Goal: Information Seeking & Learning: Check status

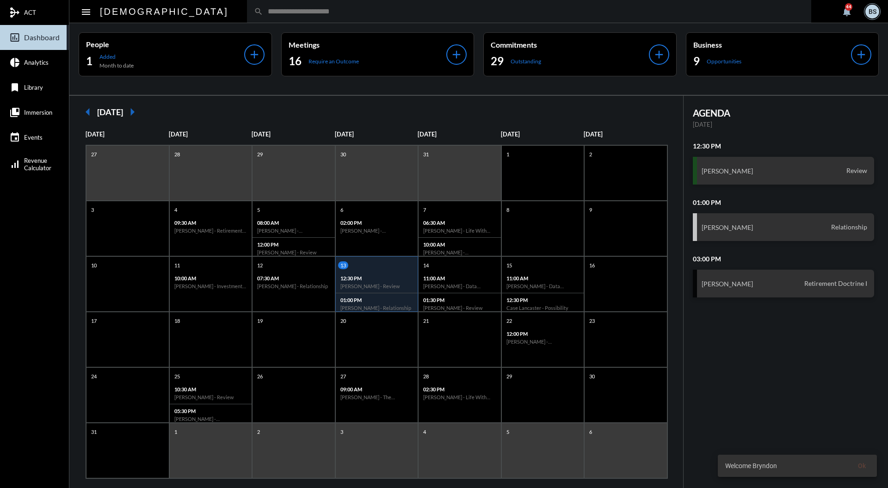
click at [404, 9] on input "text" at bounding box center [533, 11] width 541 height 8
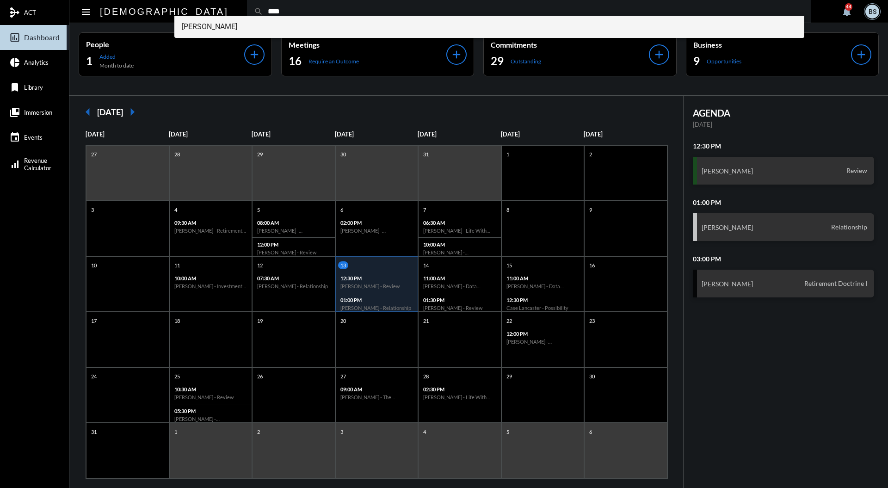
type input "****"
click at [222, 26] on span "[PERSON_NAME]" at bounding box center [490, 27] width 616 height 22
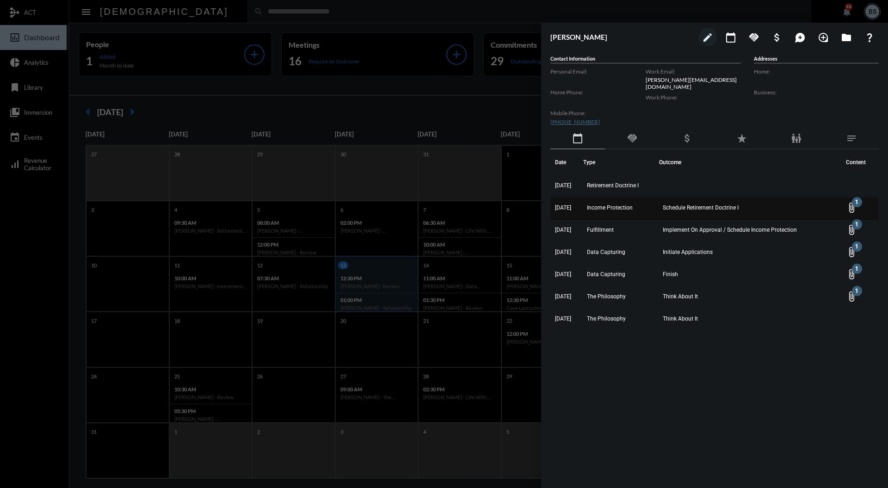
click at [697, 207] on span "Schedule Retirement Doctrine I" at bounding box center [701, 207] width 76 height 6
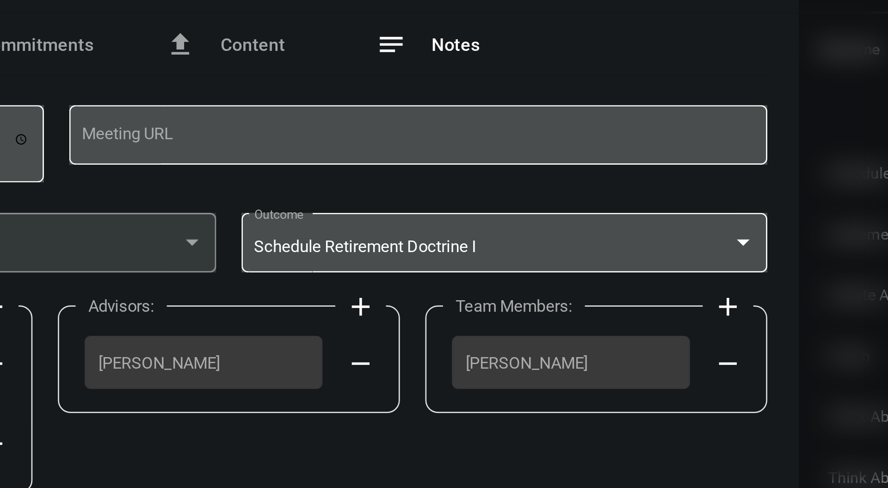
click at [527, 160] on span "Notes" at bounding box center [527, 160] width 18 height 7
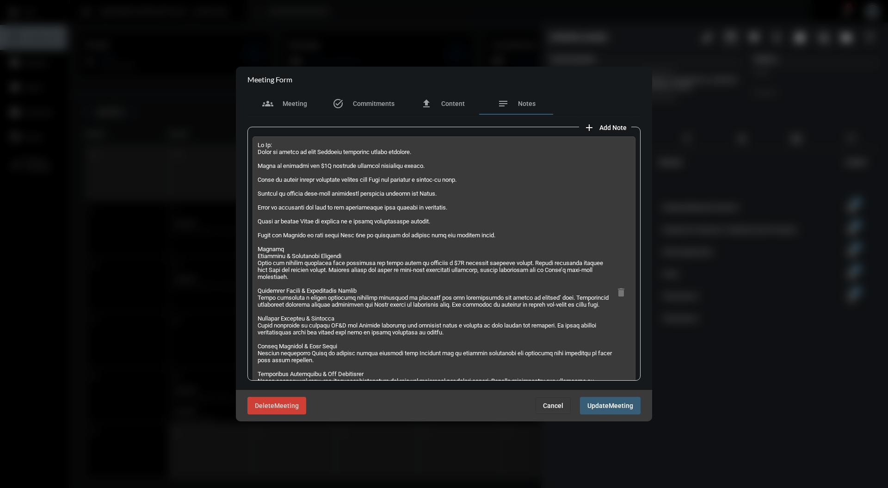
click at [553, 412] on button "Cancel" at bounding box center [553, 405] width 35 height 17
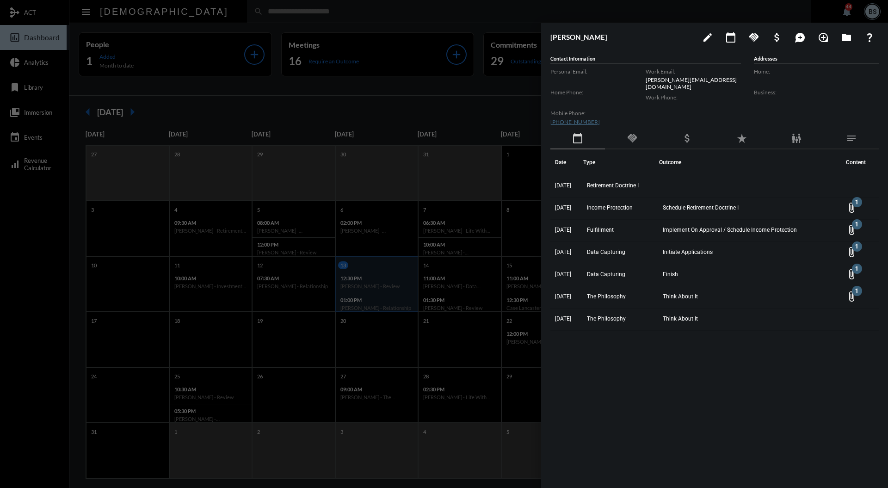
click at [628, 139] on mat-icon "handshake" at bounding box center [632, 138] width 11 height 11
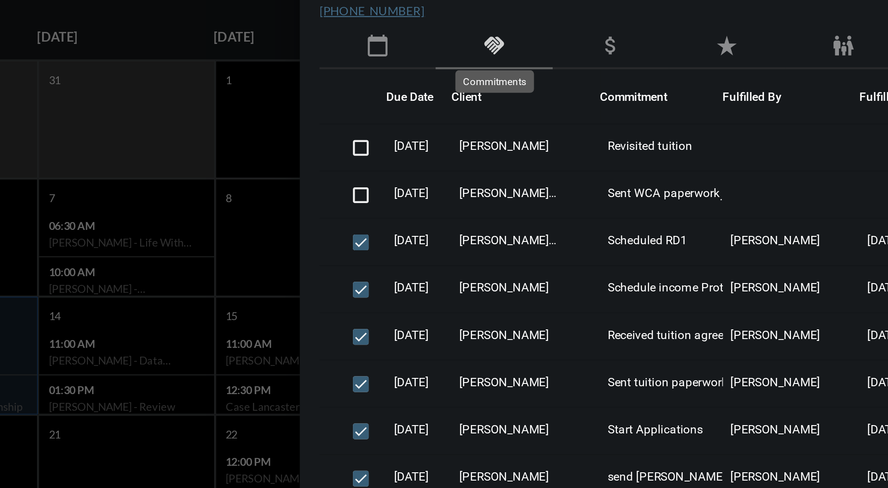
scroll to position [1, 0]
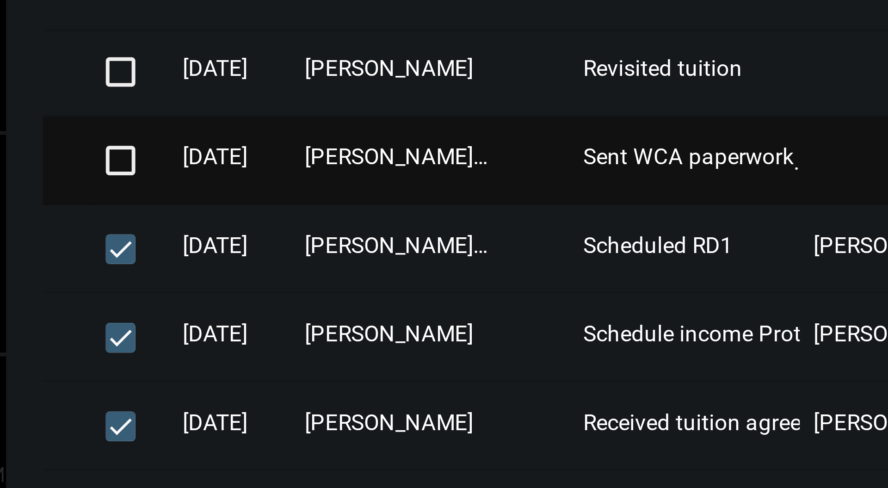
click at [662, 206] on span "[PERSON_NAME] - [PERSON_NAME]" at bounding box center [639, 207] width 46 height 6
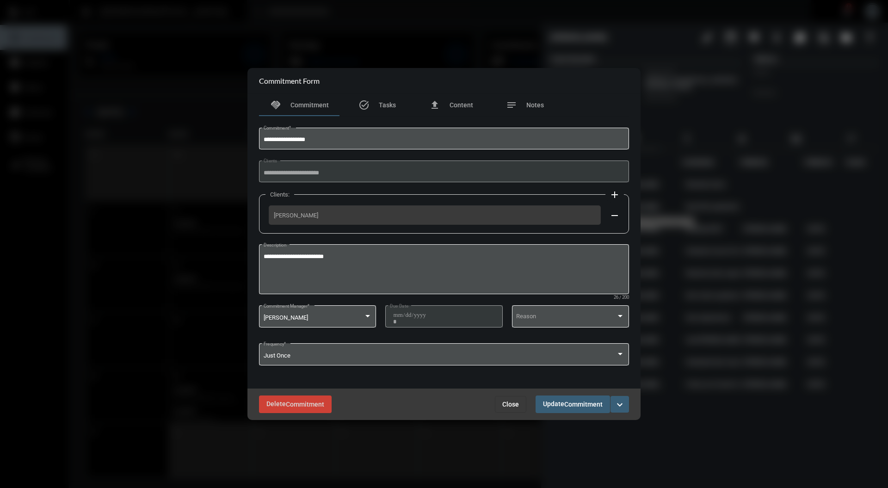
click at [519, 400] on button "Close" at bounding box center [510, 404] width 31 height 17
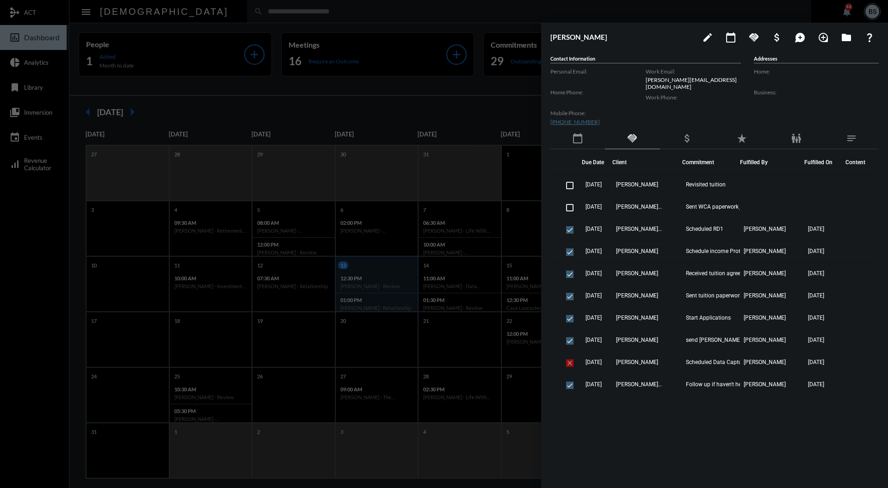
click at [577, 139] on mat-icon "calendar_today" at bounding box center [577, 138] width 11 height 11
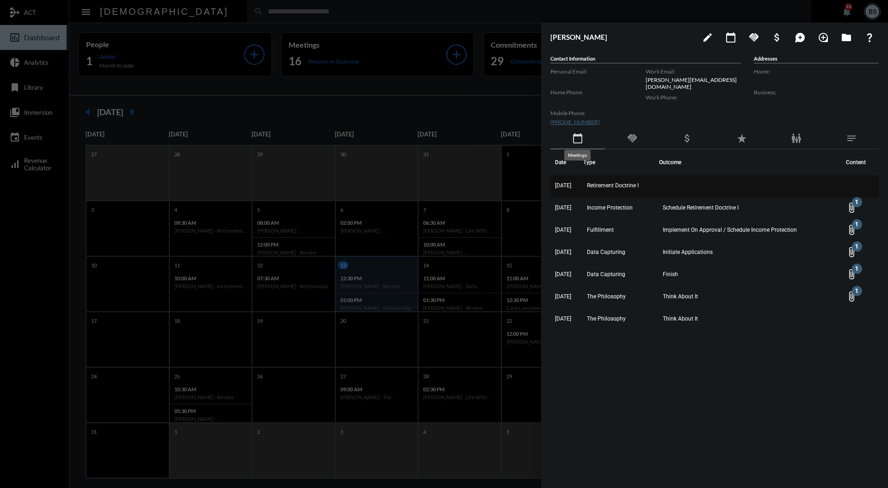
click at [633, 192] on td "Retirement Doctrine I" at bounding box center [621, 186] width 76 height 22
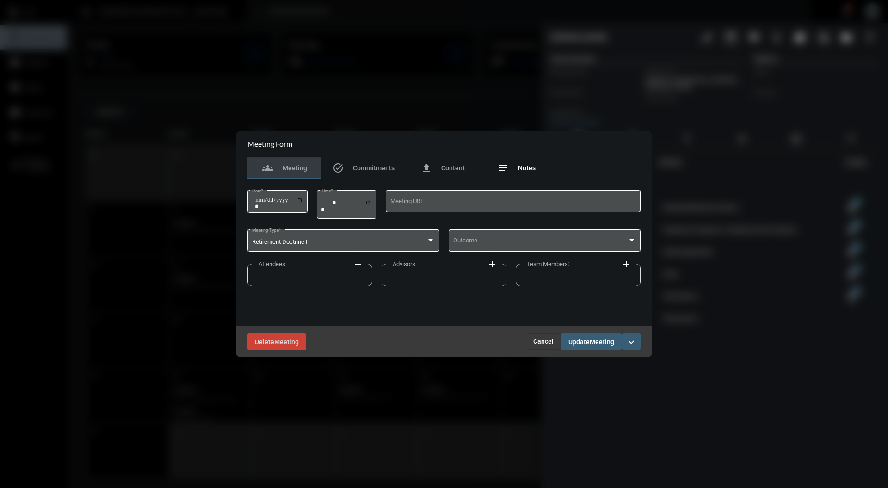
click at [521, 167] on span "Notes" at bounding box center [527, 167] width 18 height 7
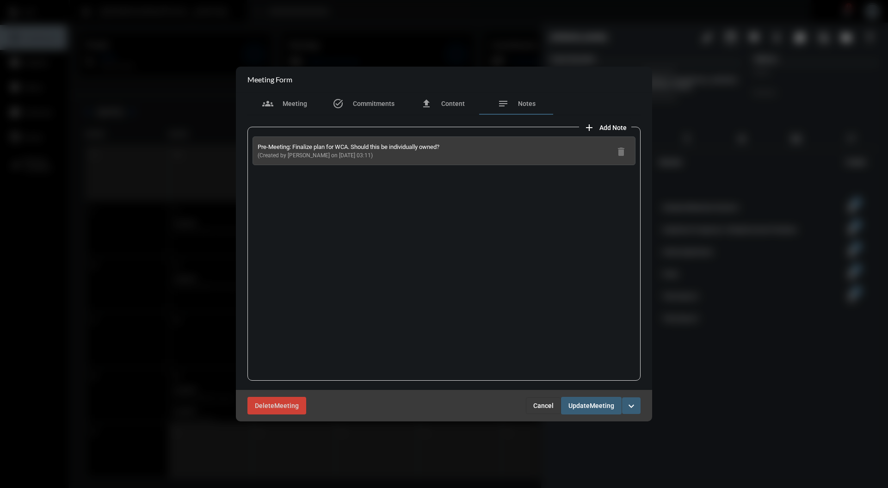
click at [536, 411] on button "Cancel" at bounding box center [543, 405] width 35 height 17
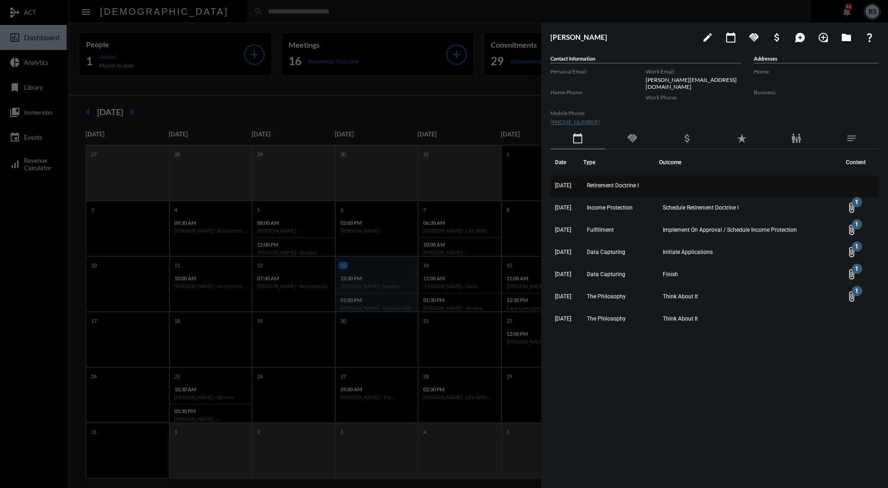
click at [628, 179] on td "Retirement Doctrine I" at bounding box center [621, 186] width 76 height 22
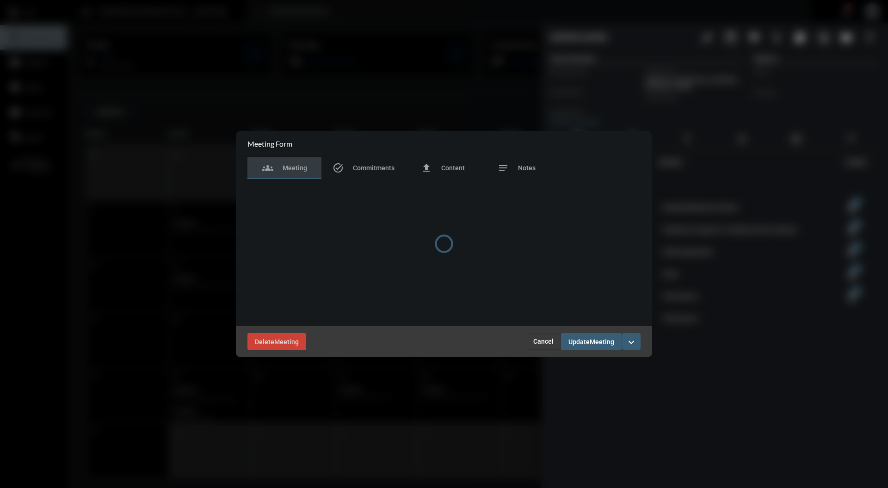
click at [530, 168] on div at bounding box center [444, 244] width 416 height 226
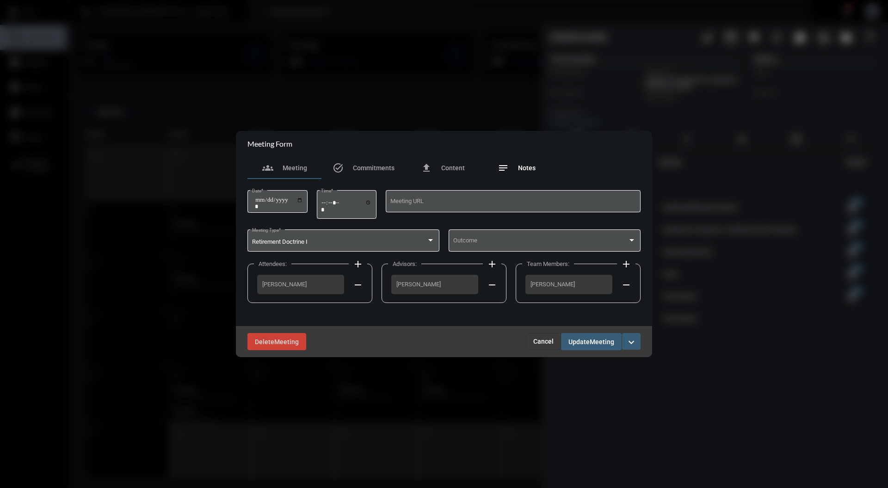
click at [516, 175] on div "notes Notes" at bounding box center [517, 168] width 74 height 22
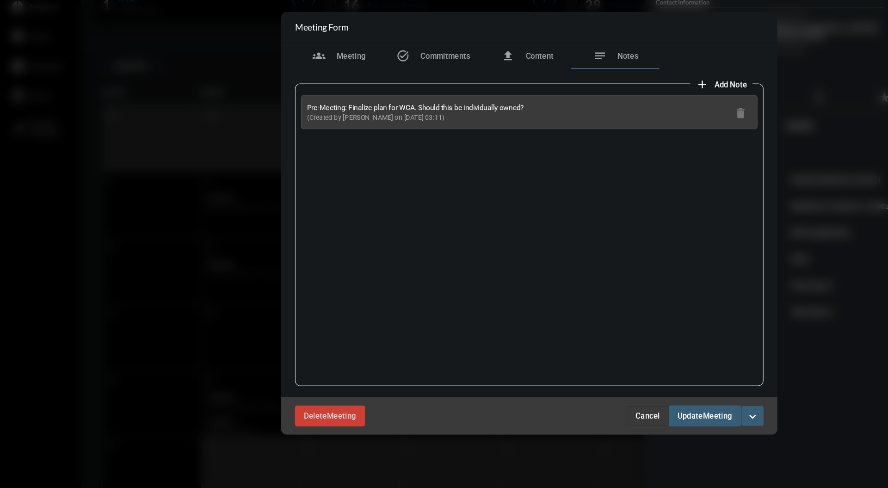
click at [542, 406] on span "Cancel" at bounding box center [543, 405] width 20 height 7
